Goal: Entertainment & Leisure: Browse casually

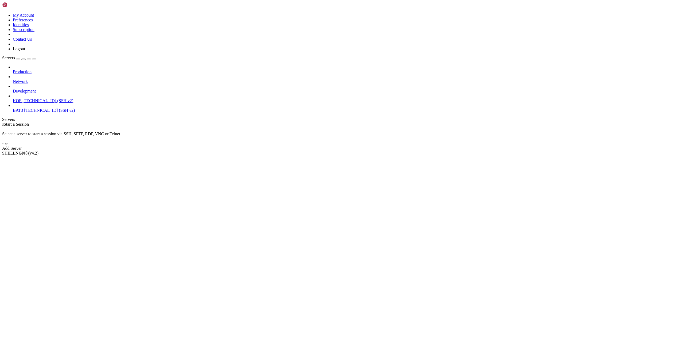
click at [13, 98] on link "KOF [TECHNICAL_ID] (SSH v2)" at bounding box center [347, 100] width 669 height 5
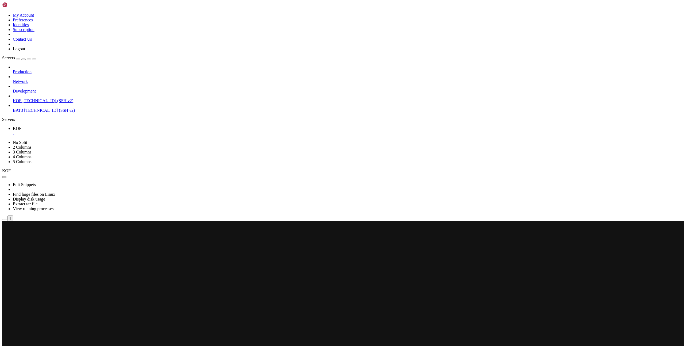
scroll to position [71, 0]
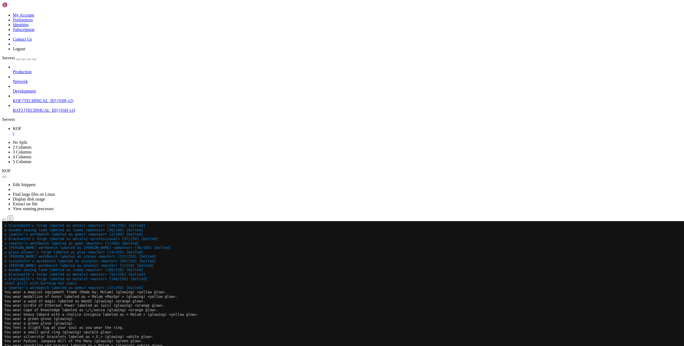
click at [442, 294] on x-row "You wear a magical equipment frame [Made by: Mulam] (glowing) <yellow glow>." at bounding box center [310, 292] width 612 height 5
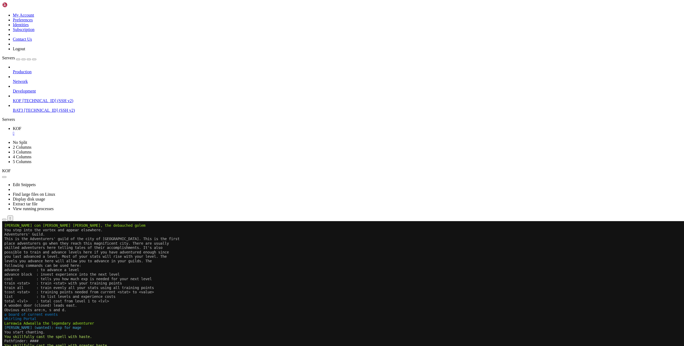
click at [326, 302] on x-row "total <lvl> : total cost from level 1 to <lvl>" at bounding box center [310, 301] width 612 height 5
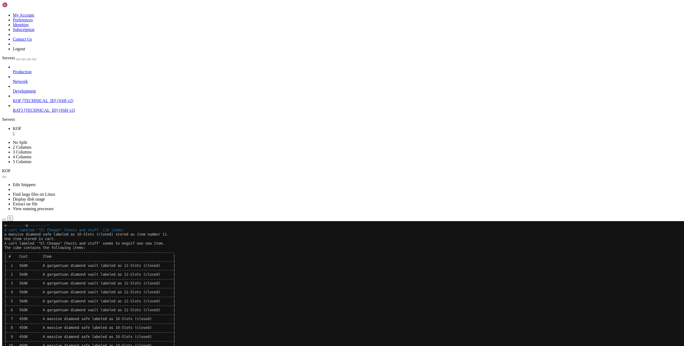
click at [431, 344] on x-row "| 10 450K A massive diamond safe labeled as 10-Slots (closed) |" at bounding box center [310, 345] width 612 height 5
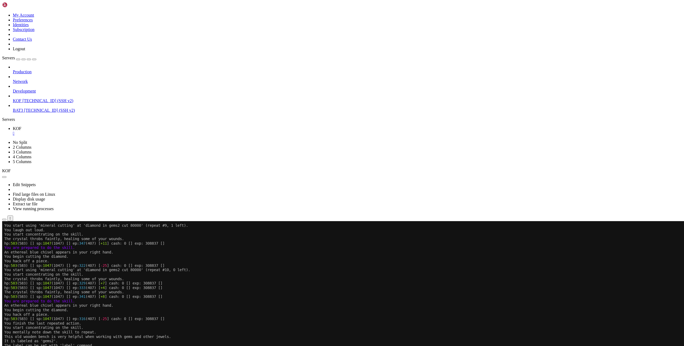
scroll to position [71, 0]
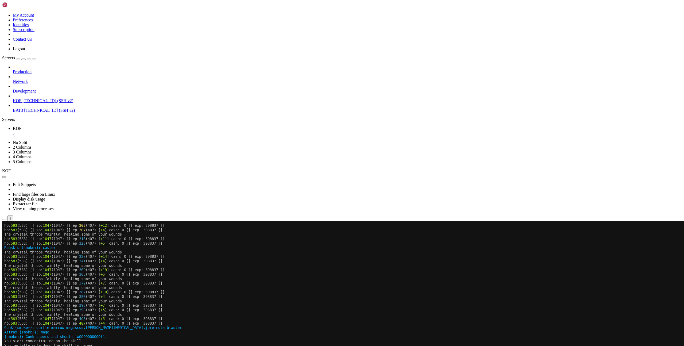
click at [308, 338] on x-row "You start concentrating on the skill." at bounding box center [310, 340] width 612 height 5
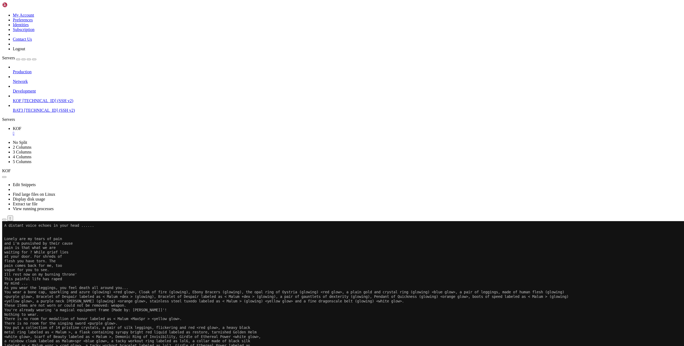
scroll to position [71, 0]
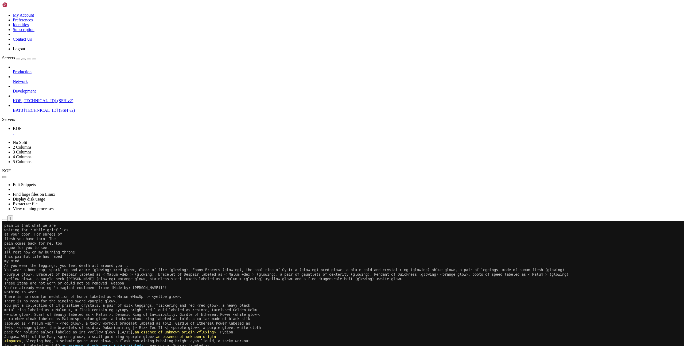
scroll to position [71, 0]
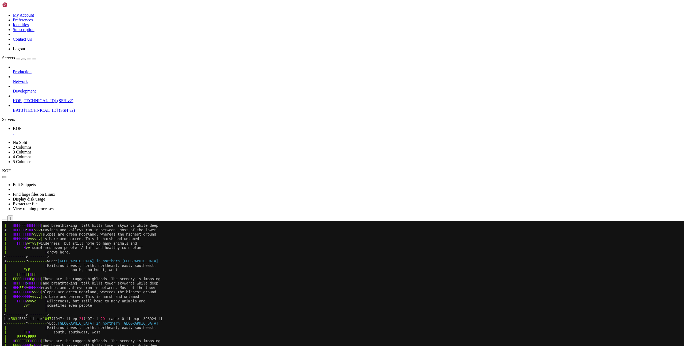
click at [446, 292] on x-row "| HHHHHHHHH vvv H | slopes are green moorland, whereas the highest ground" at bounding box center [310, 292] width 612 height 5
